Goal: Task Accomplishment & Management: Manage account settings

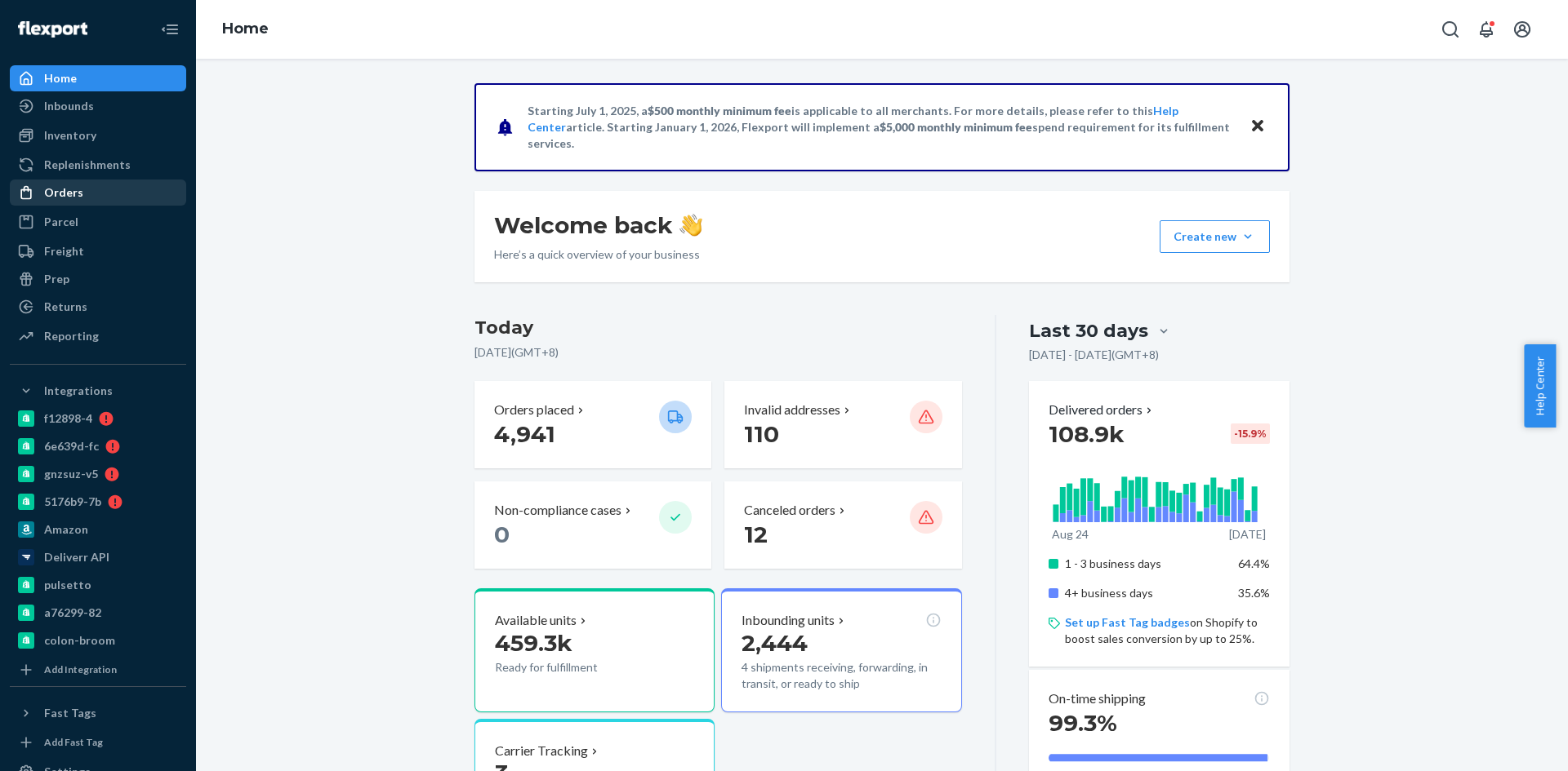
click at [68, 187] on div "Orders" at bounding box center [63, 193] width 39 height 17
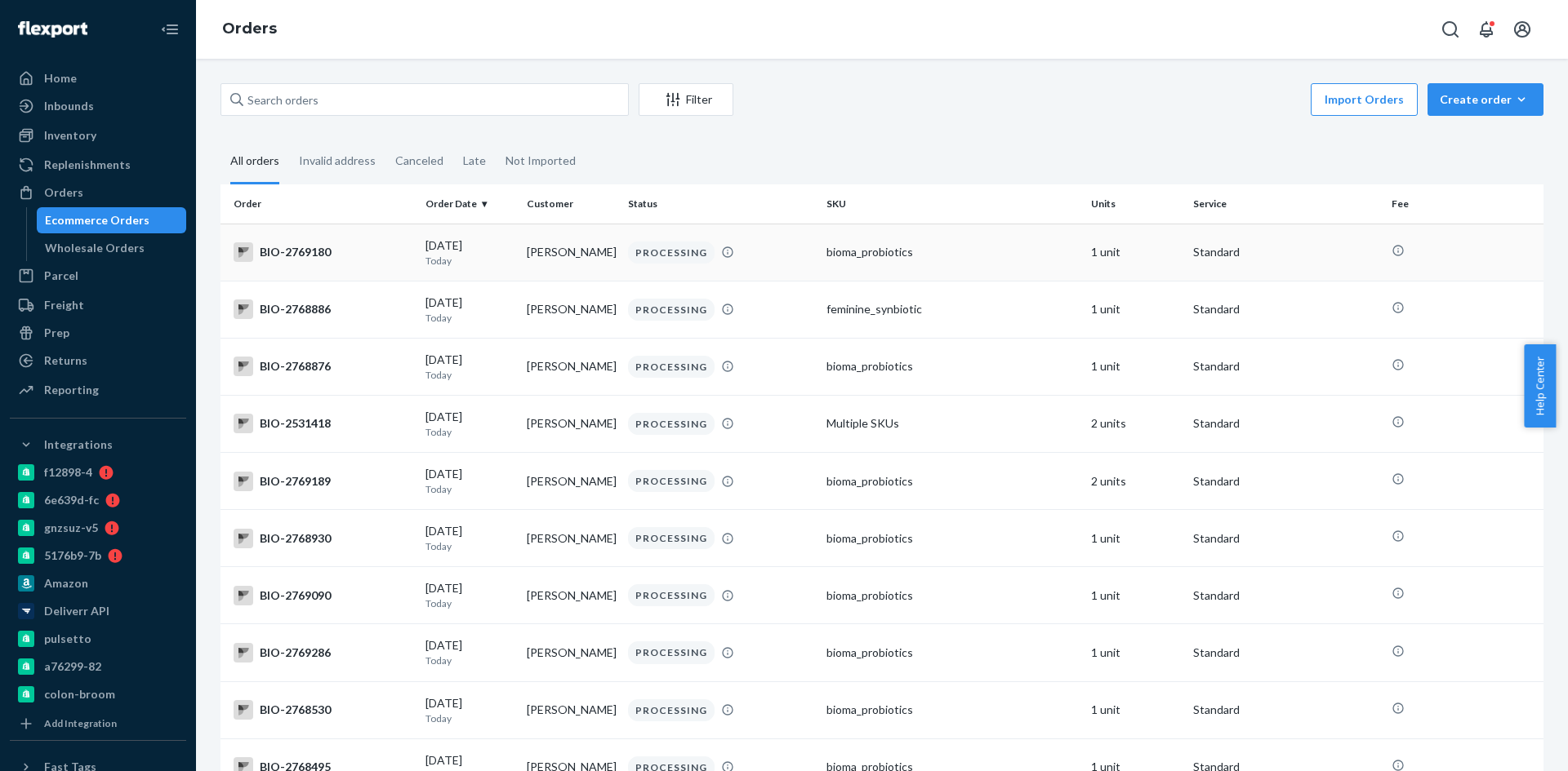
click at [315, 267] on td "BIO-2769180" at bounding box center [319, 252] width 199 height 58
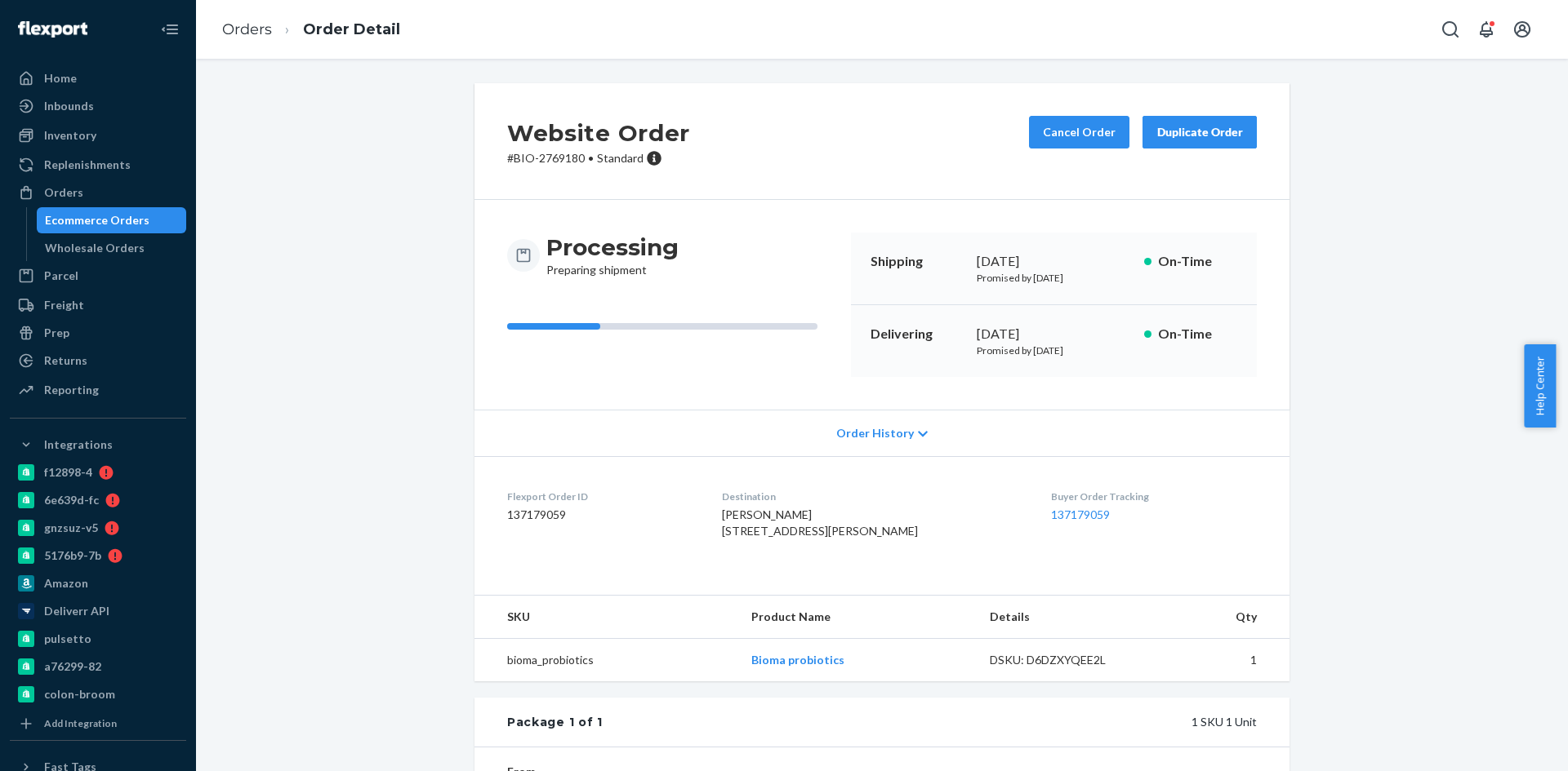
click at [69, 213] on div "Ecommerce Orders" at bounding box center [97, 221] width 104 height 17
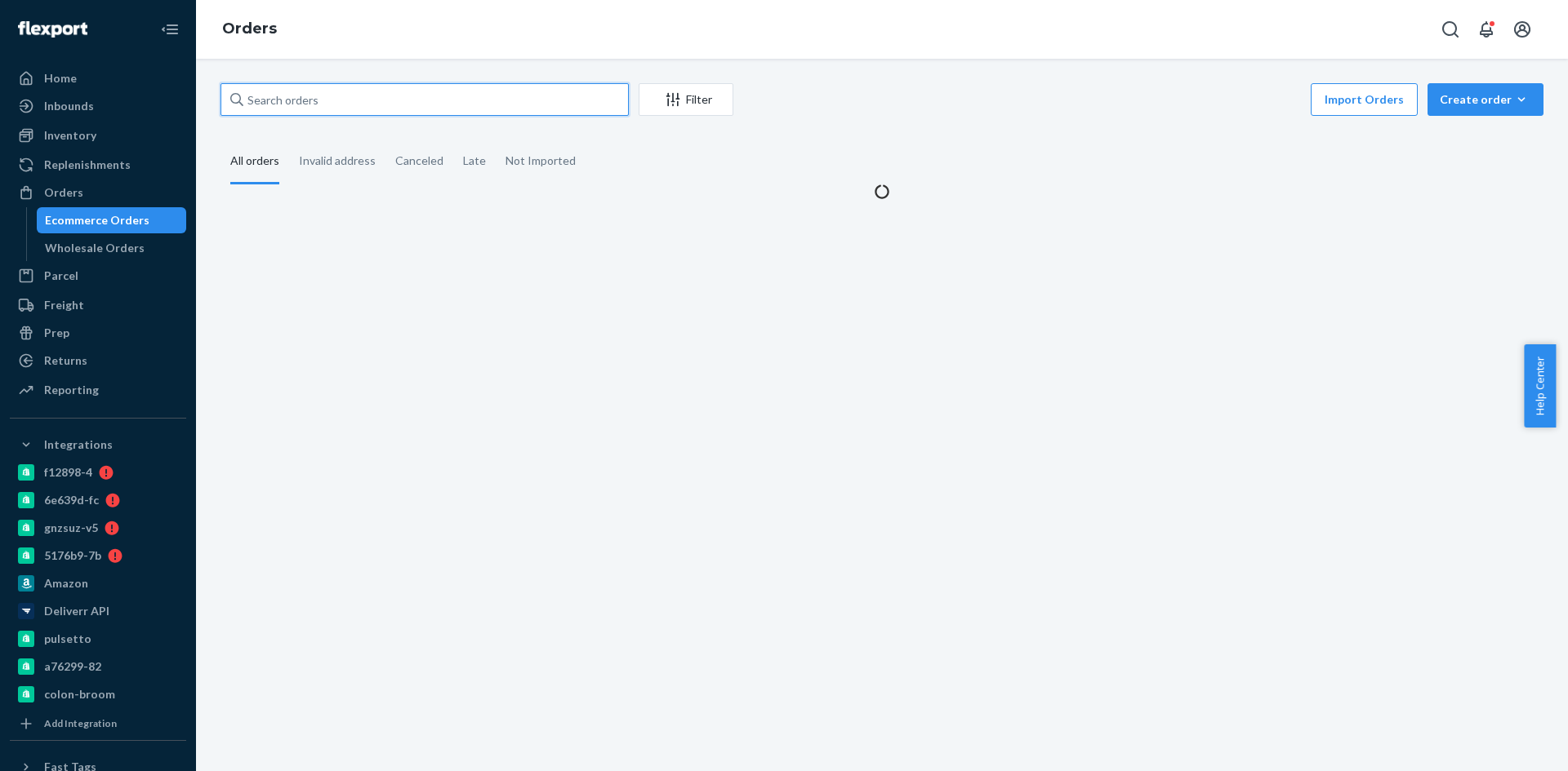
click at [334, 100] on input "text" at bounding box center [425, 99] width 409 height 33
paste input "2777744"
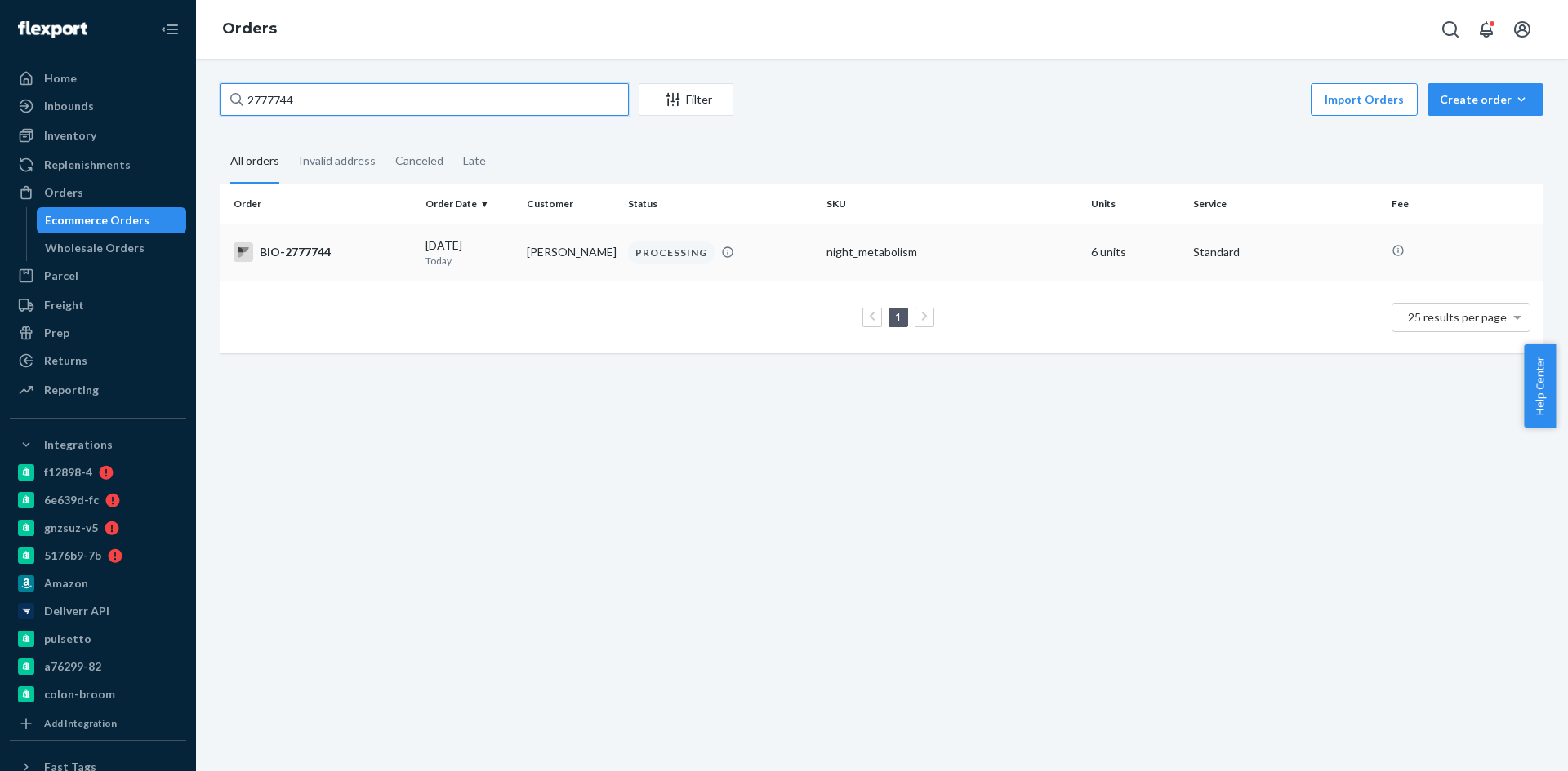
type input "2777744"
click at [307, 251] on div "BIO-2777744" at bounding box center [323, 253] width 178 height 20
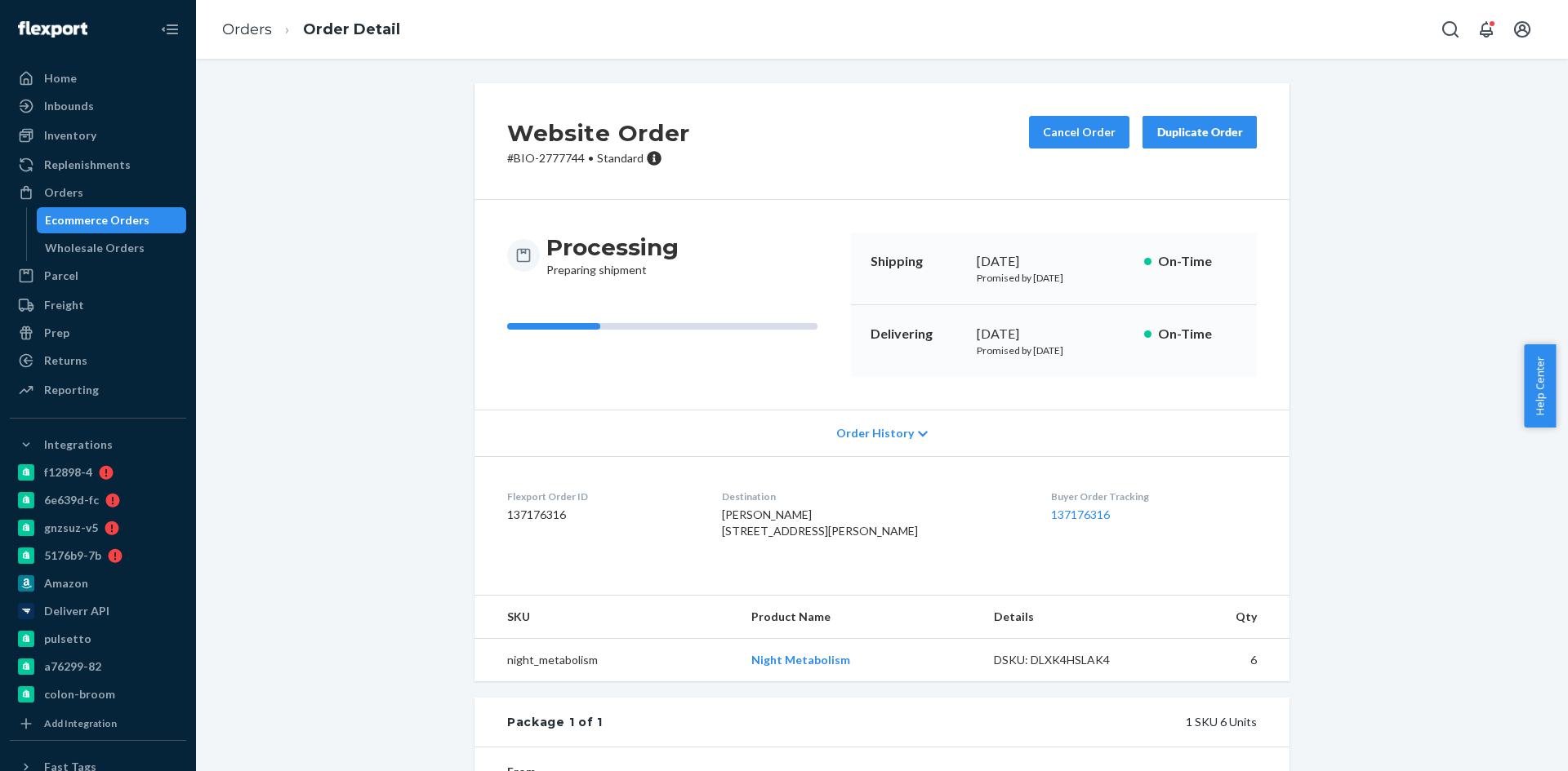
click at [556, 160] on p "# BIO-2777744 • Standard" at bounding box center [598, 158] width 183 height 17
copy p "2777744"
click at [1081, 135] on button "Cancel Order" at bounding box center [1079, 132] width 100 height 33
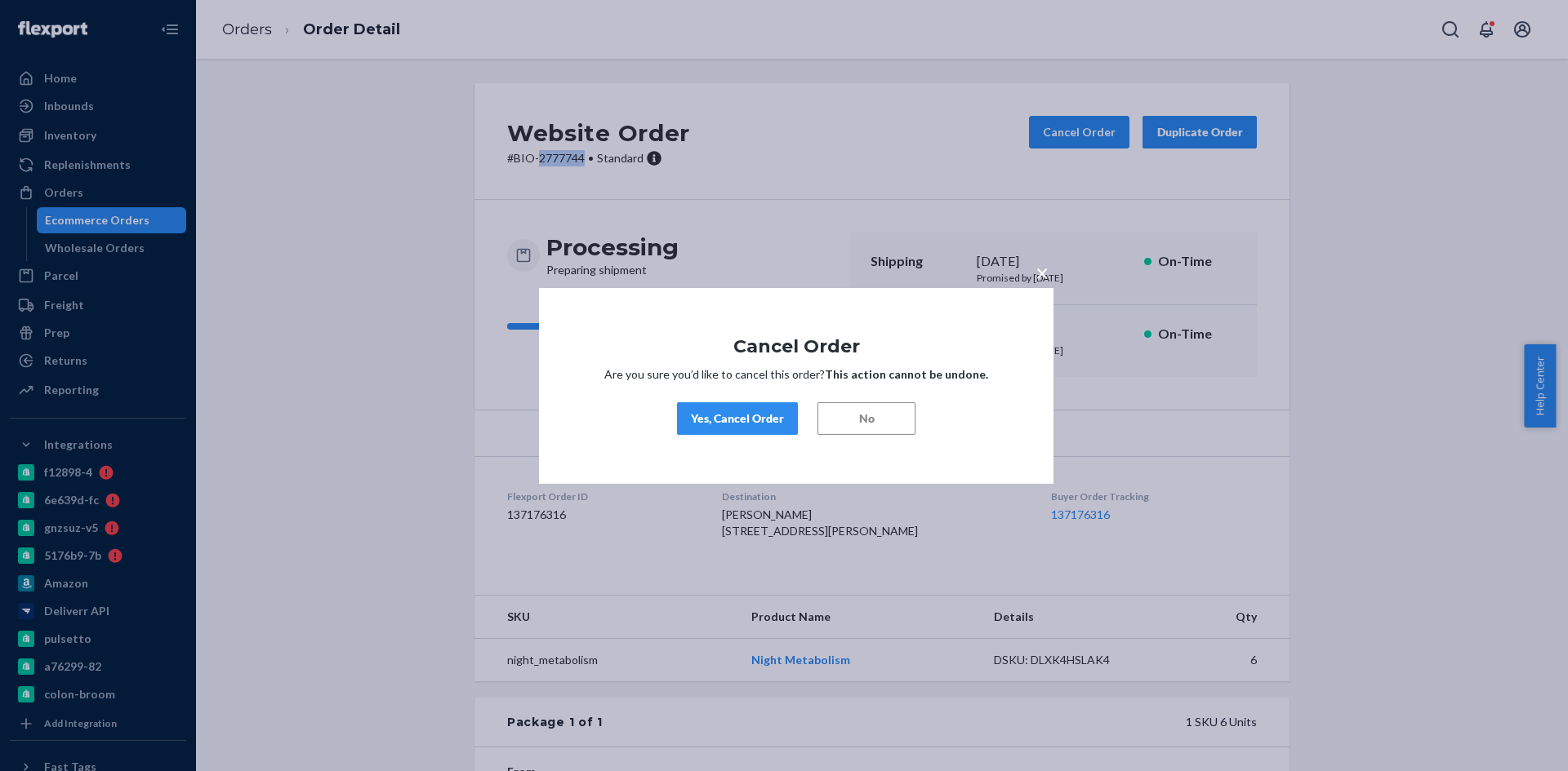
click at [728, 419] on div "Yes, Cancel Order" at bounding box center [737, 419] width 93 height 17
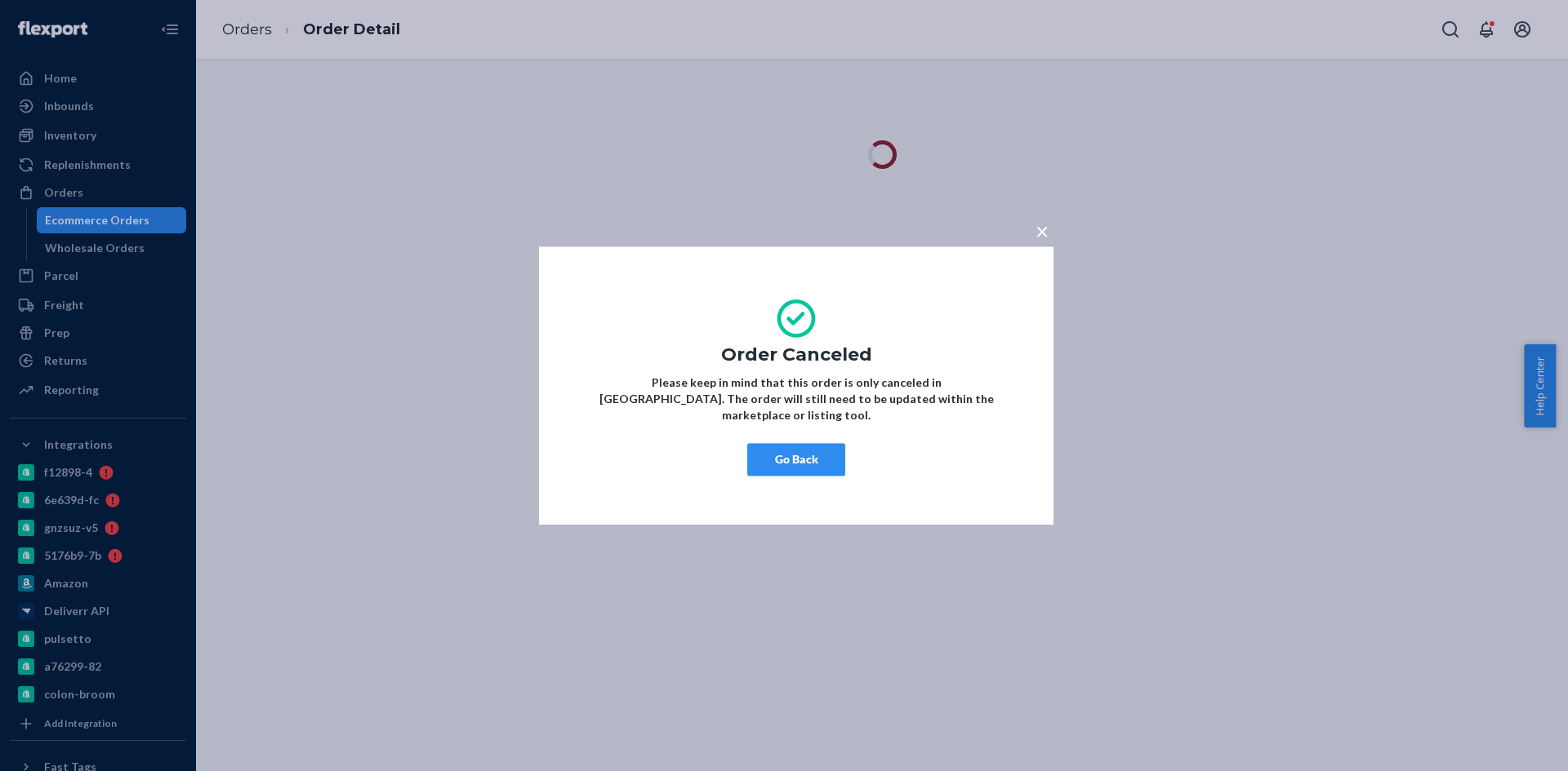
click at [788, 446] on button "Go Back" at bounding box center [797, 459] width 98 height 33
